Goal: Find specific page/section: Find specific page/section

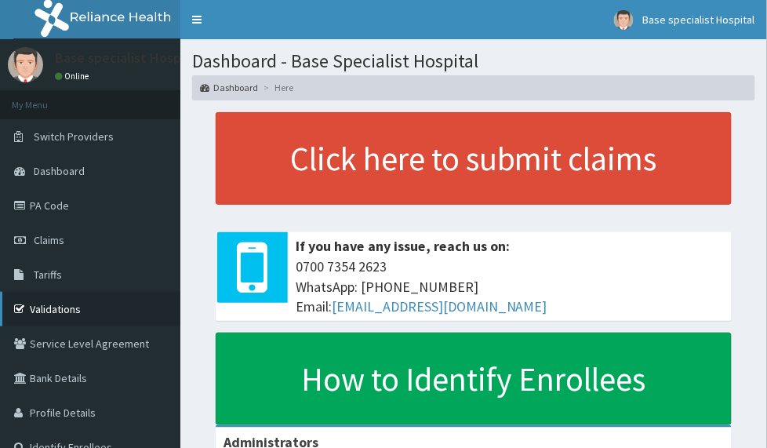
click at [63, 306] on link "Validations" at bounding box center [90, 309] width 180 height 34
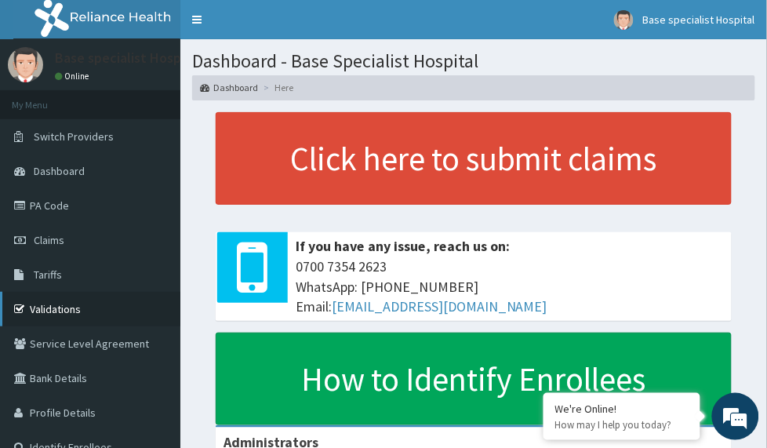
click at [30, 314] on link "Validations" at bounding box center [90, 309] width 180 height 34
